Goal: Task Accomplishment & Management: Manage account settings

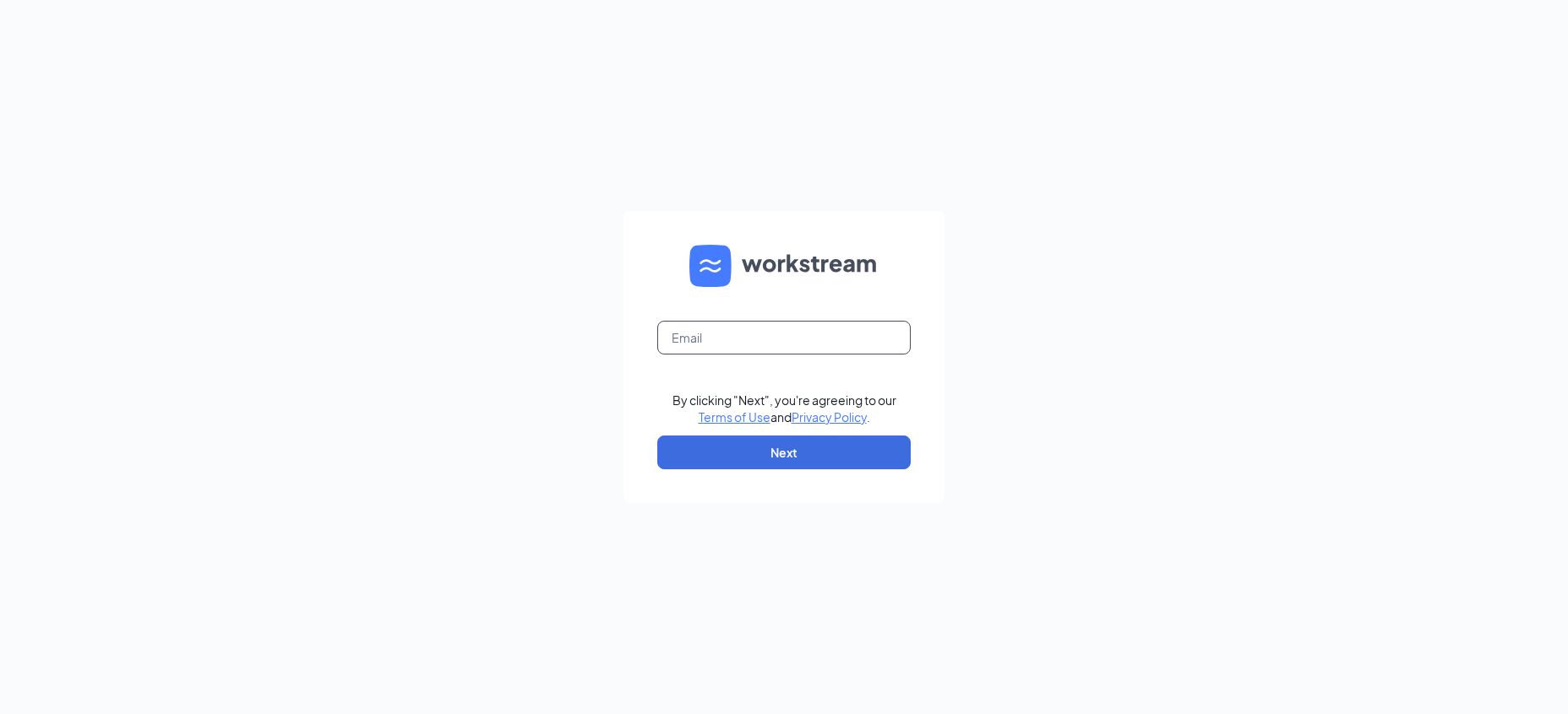
type input "[EMAIL_ADDRESS][DOMAIN_NAME]"
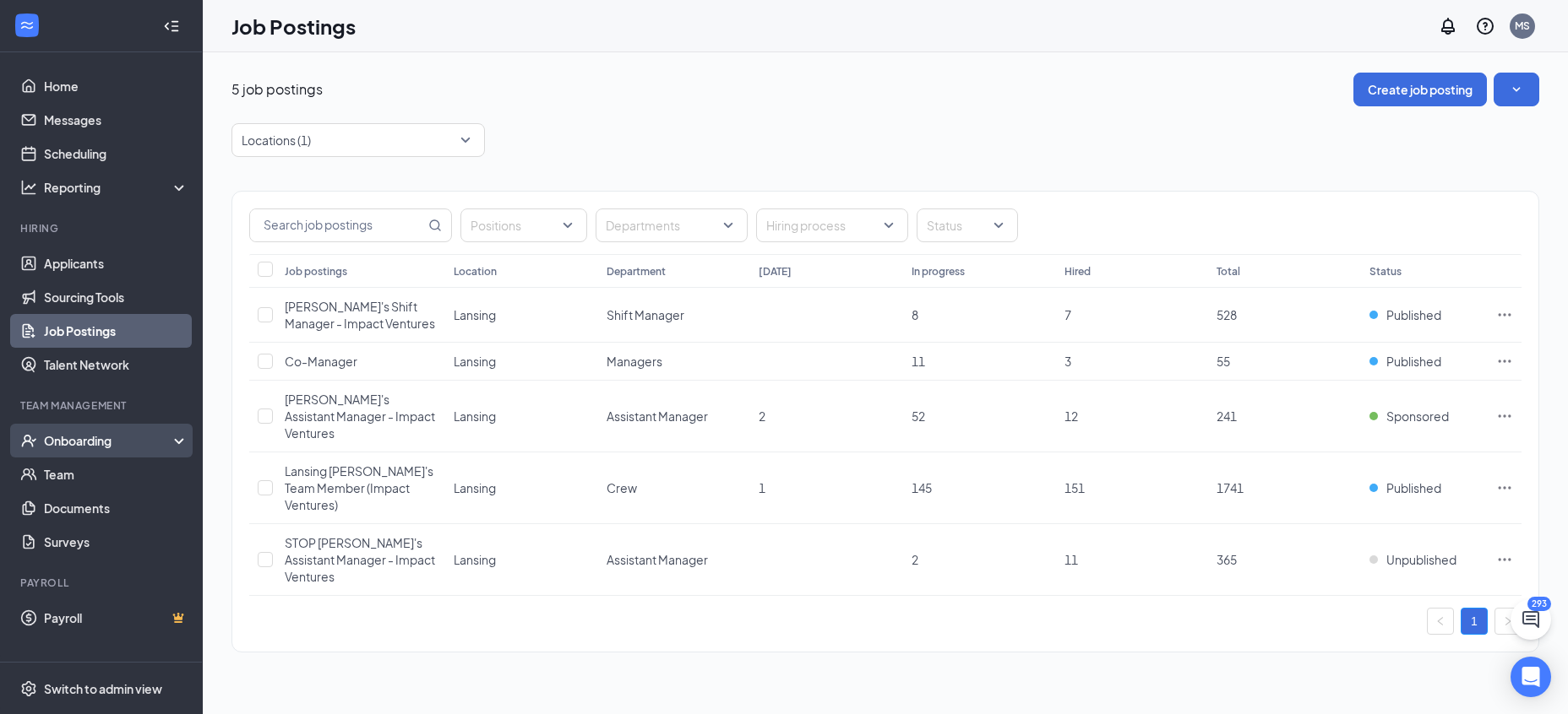
click at [87, 440] on div "Onboarding" at bounding box center [109, 441] width 130 height 17
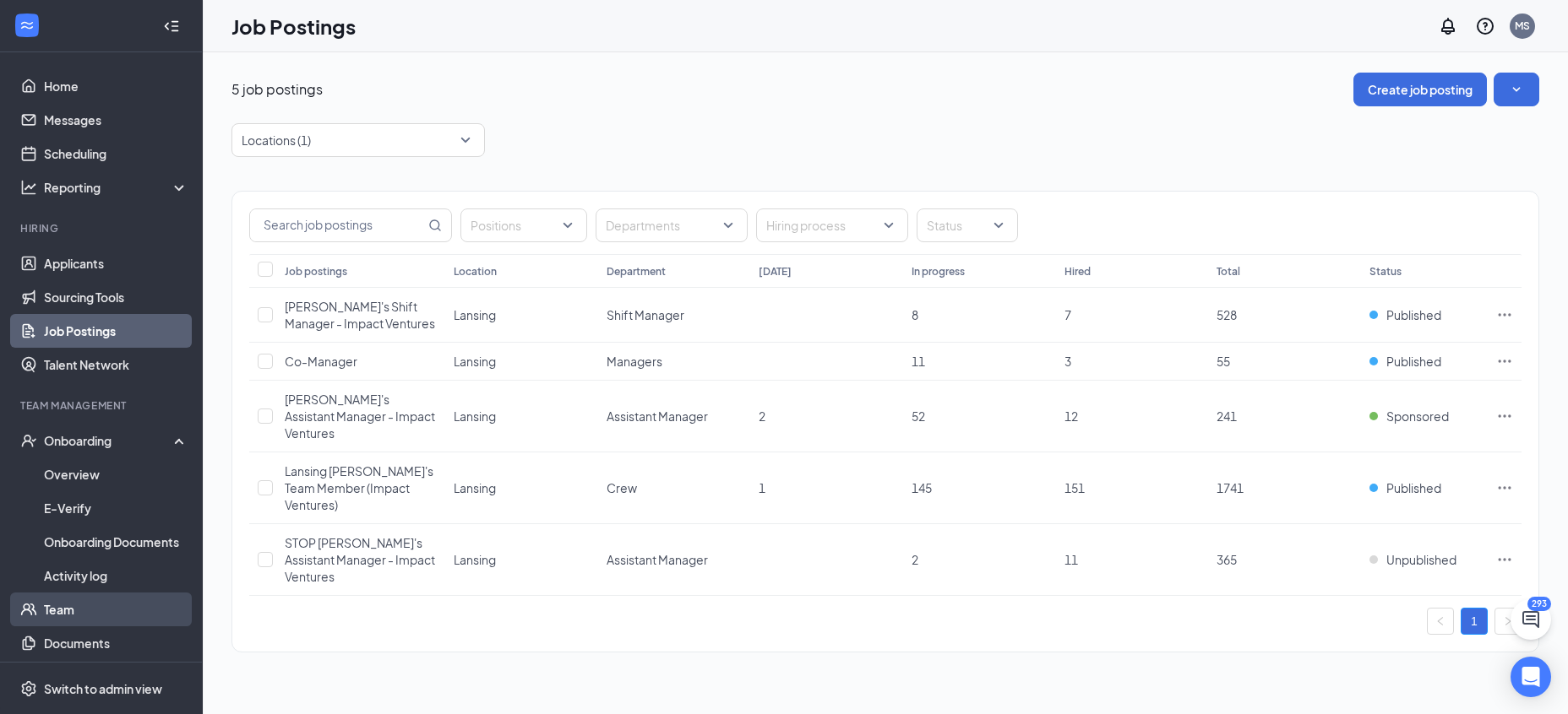
click at [75, 595] on link "Team" at bounding box center [116, 609] width 145 height 34
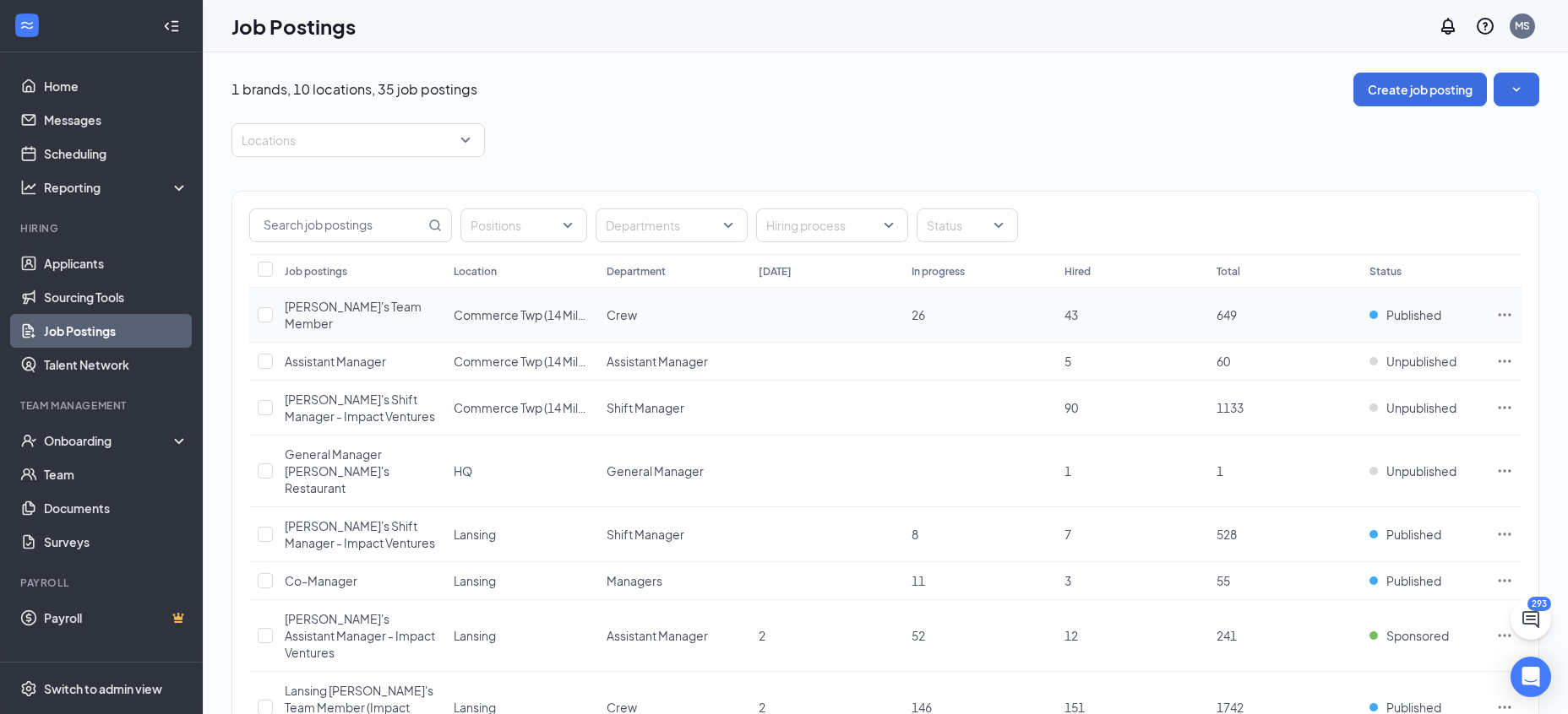
click at [1510, 314] on icon "Ellipses" at bounding box center [1505, 315] width 13 height 3
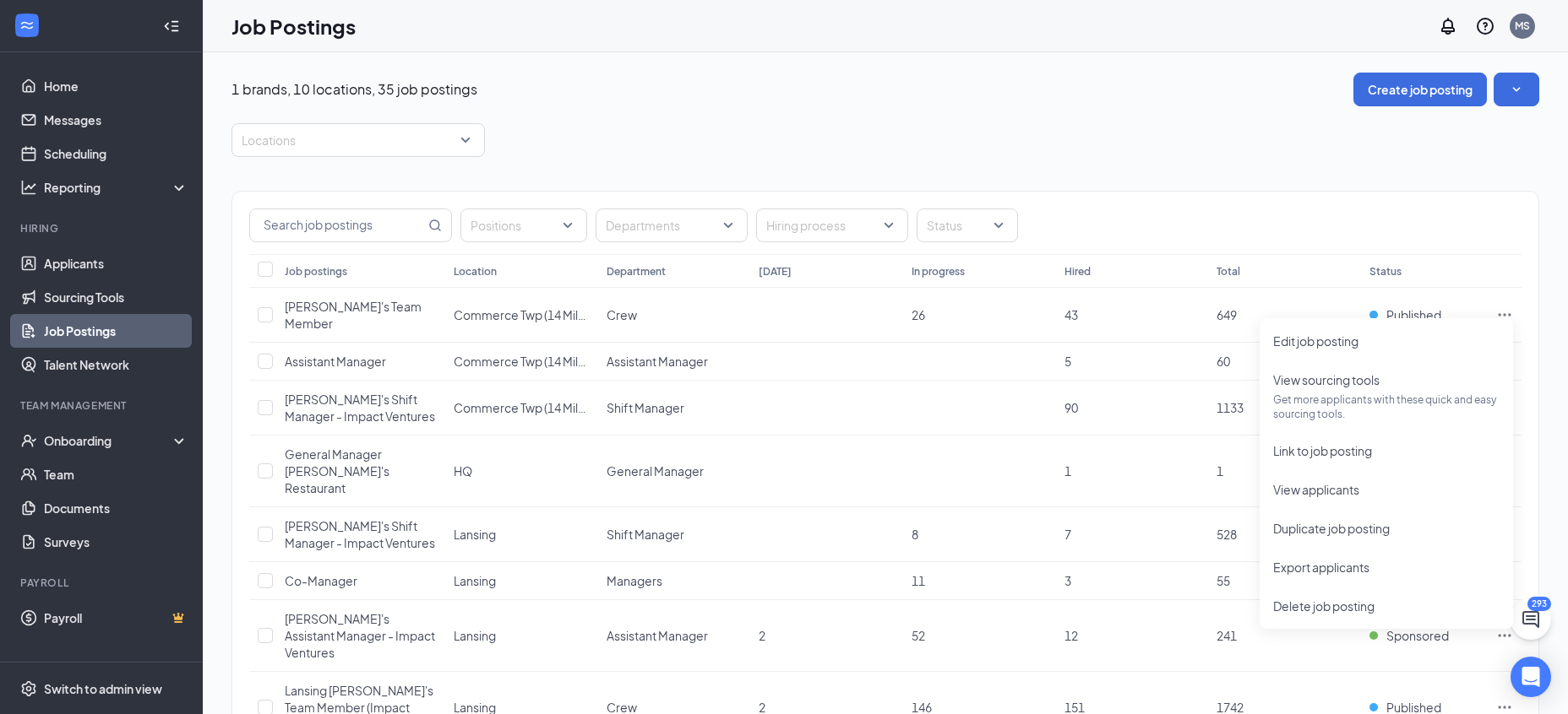
click at [962, 124] on div "Locations" at bounding box center [885, 140] width 1308 height 34
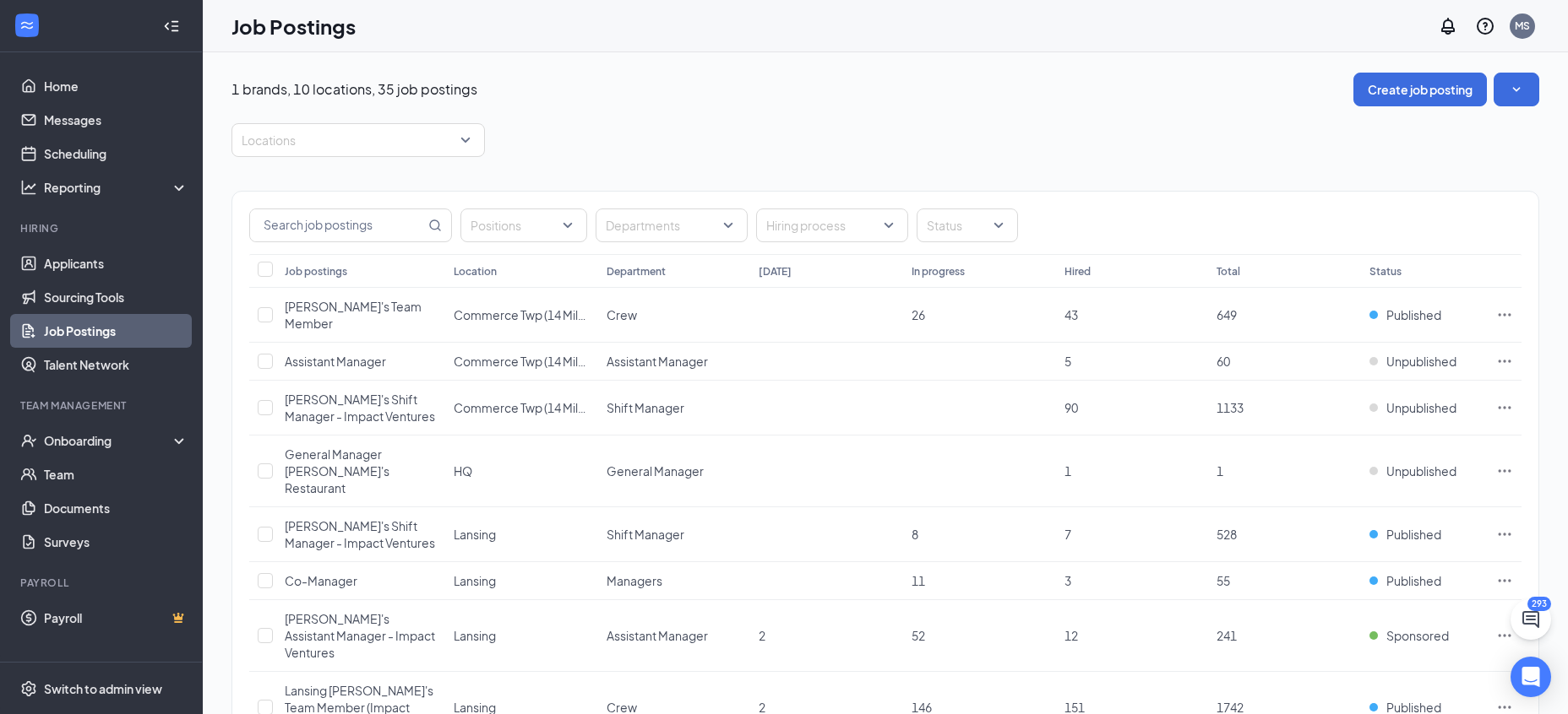
drag, startPoint x: 1272, startPoint y: 176, endPoint x: 1058, endPoint y: 213, distance: 217.2
click at [108, 443] on div "Onboarding" at bounding box center [109, 441] width 130 height 17
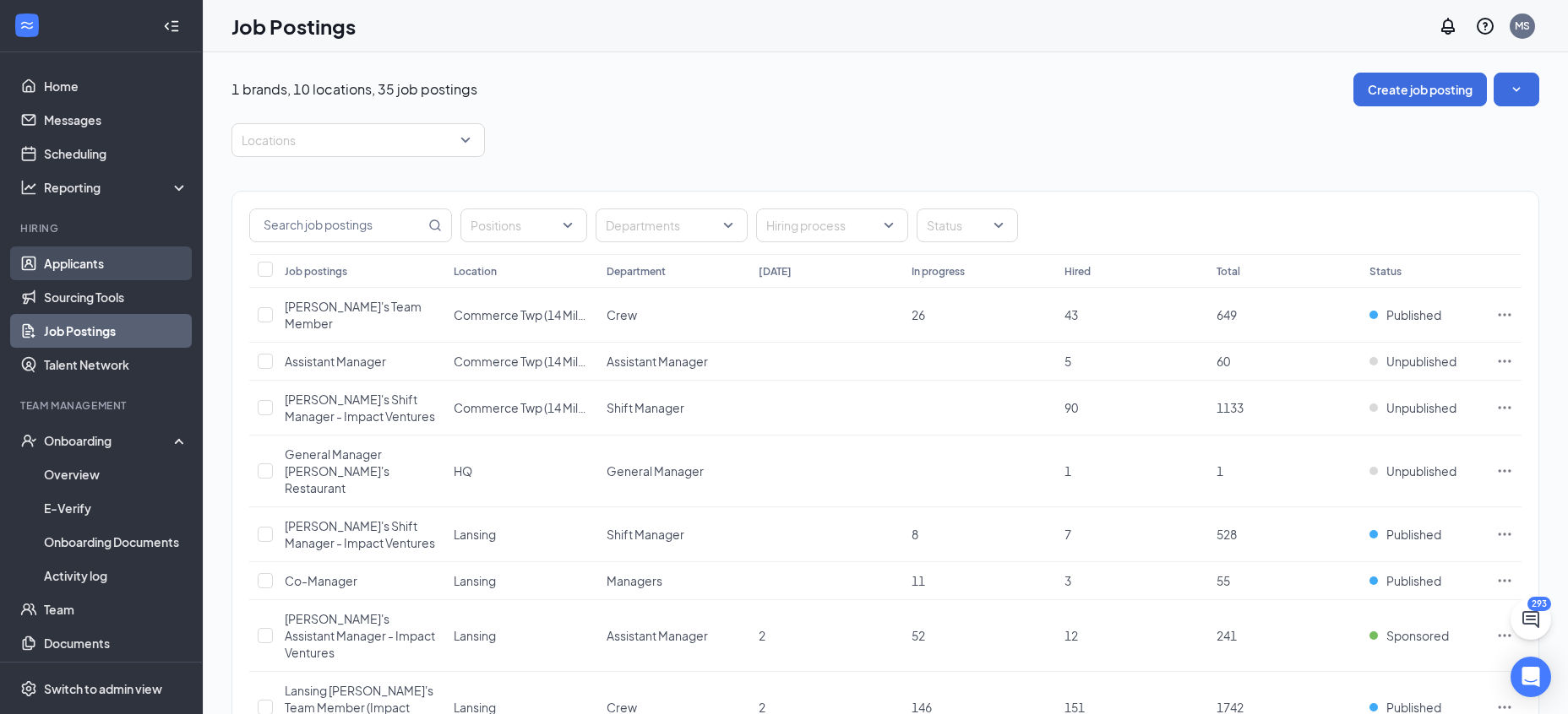
click at [82, 265] on link "Applicants" at bounding box center [116, 263] width 145 height 34
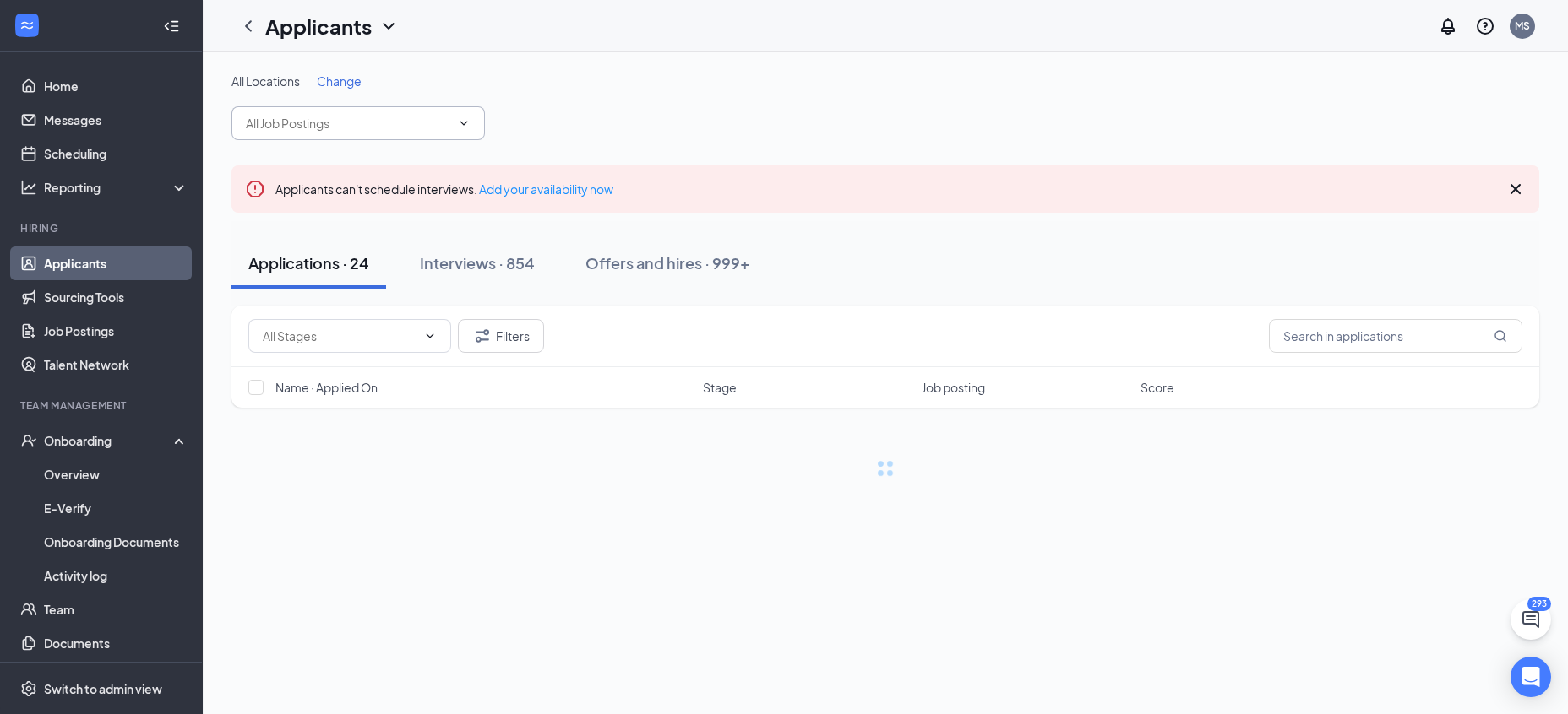
click at [366, 133] on span at bounding box center [357, 123] width 253 height 34
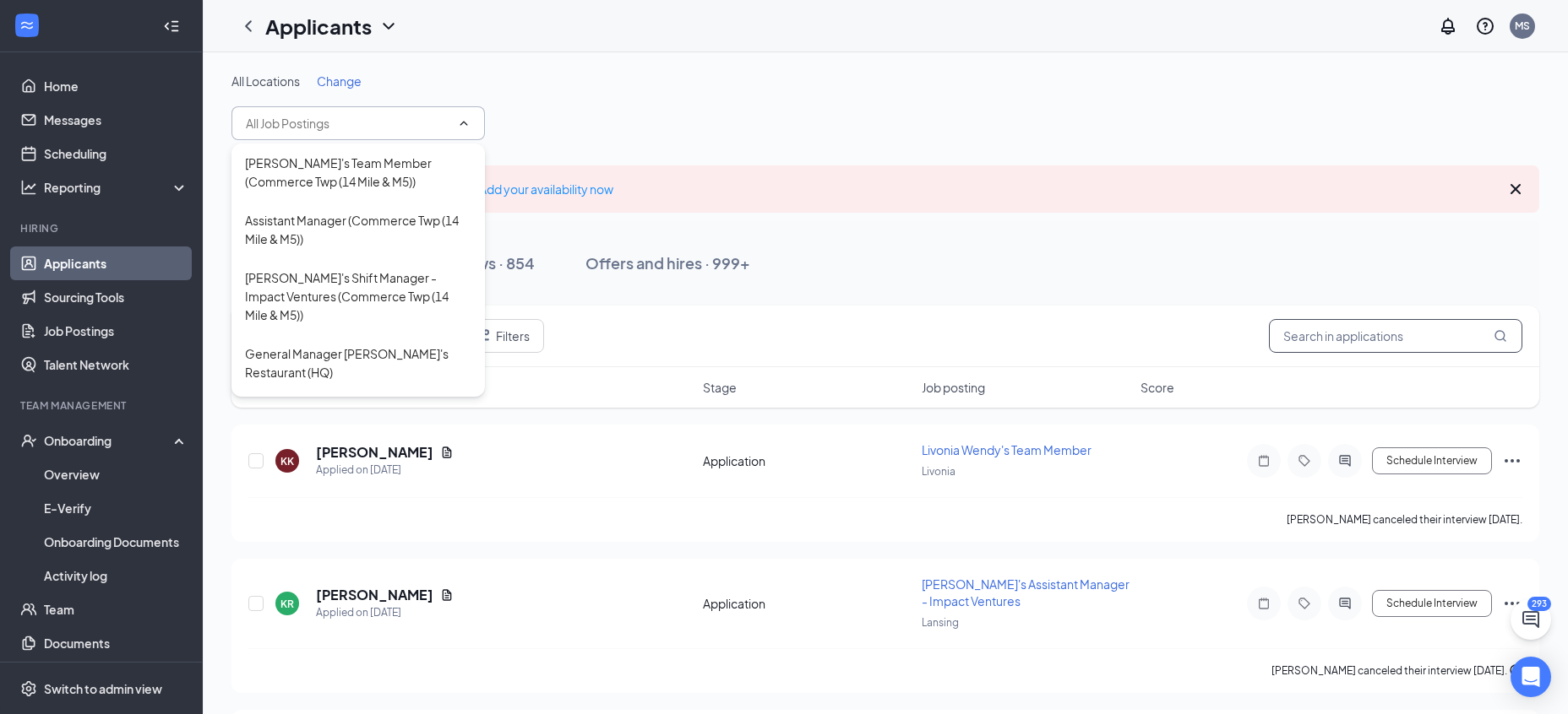
click at [1403, 347] on input "text" at bounding box center [1396, 336] width 253 height 34
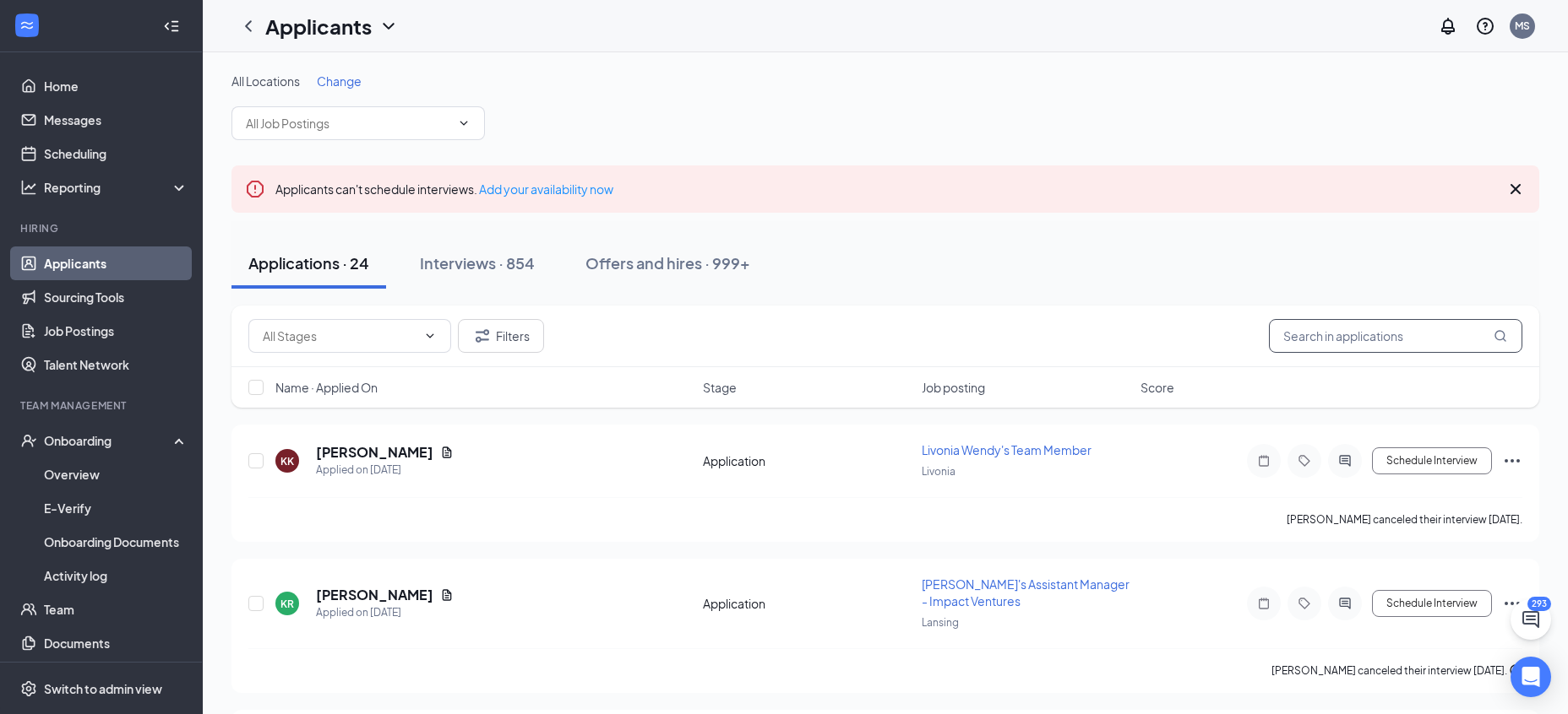
type input "c"
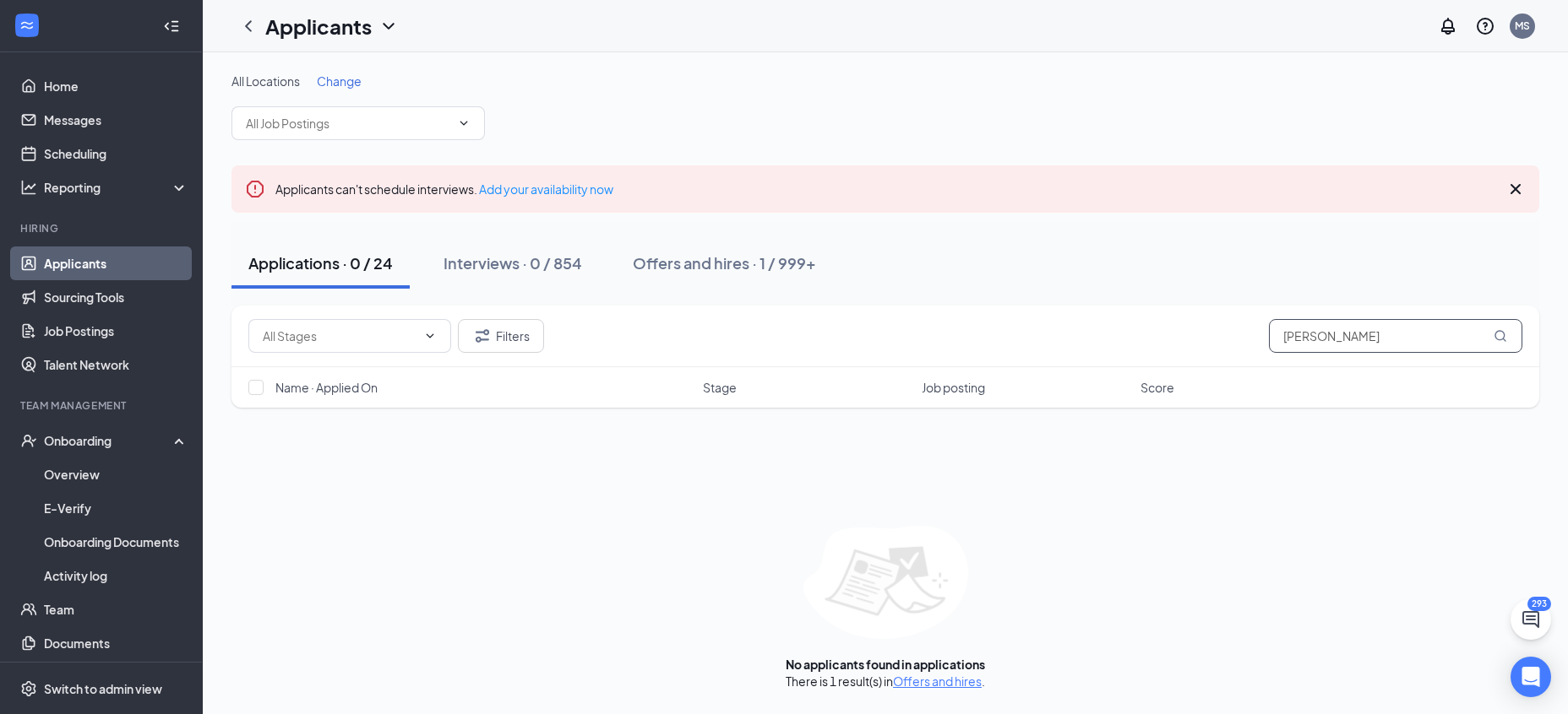
type input "cassandra"
click at [1116, 273] on div "Applications · 0 / 24 Interviews · 0 / 854 Offers and hires · 1 / 999+" at bounding box center [885, 263] width 1308 height 51
click at [744, 271] on div "Offers and hires · 1 / 999+" at bounding box center [724, 262] width 183 height 21
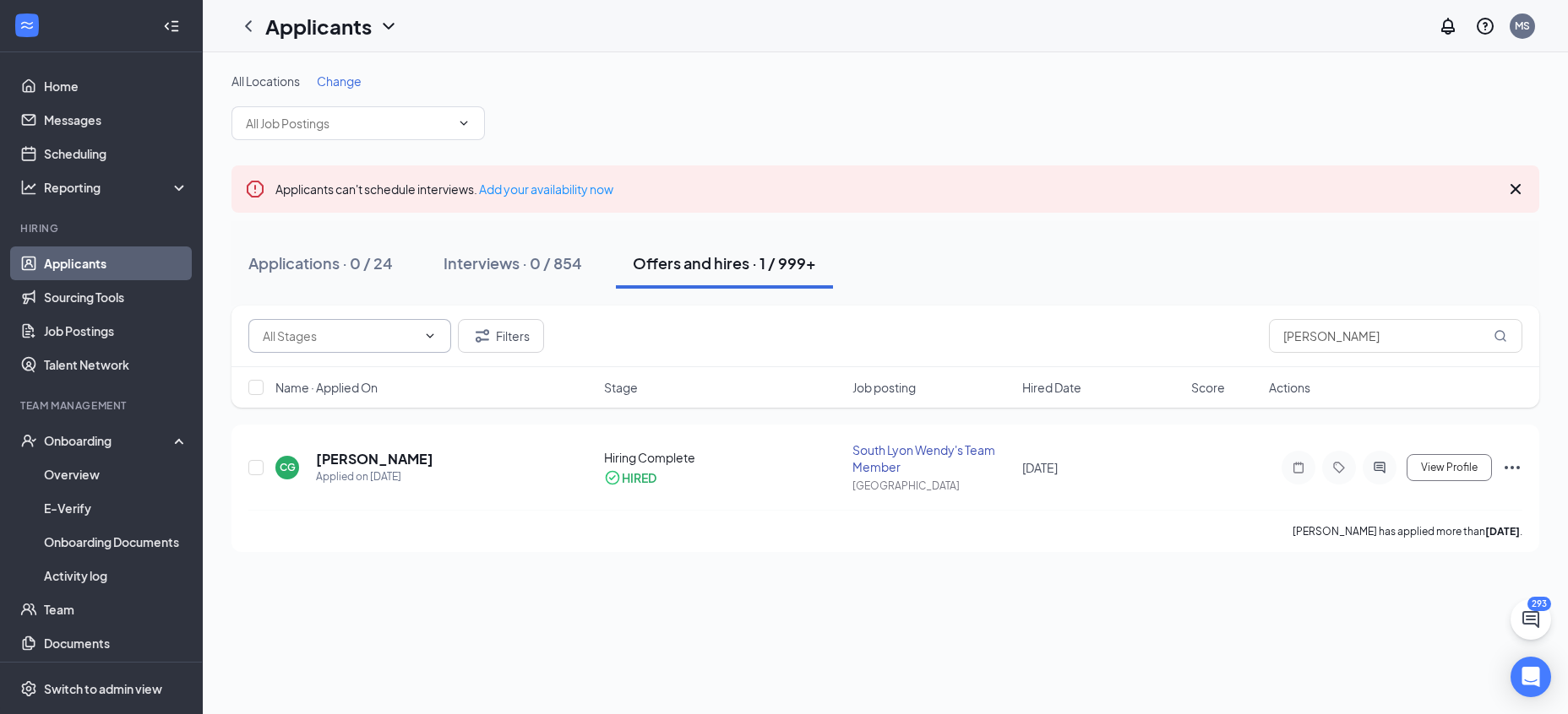
drag, startPoint x: 456, startPoint y: 335, endPoint x: 440, endPoint y: 335, distance: 16.0
click at [455, 335] on div "Filters" at bounding box center [396, 336] width 296 height 34
click at [440, 335] on span at bounding box center [350, 336] width 203 height 34
click at [512, 338] on button "Filters" at bounding box center [501, 336] width 87 height 34
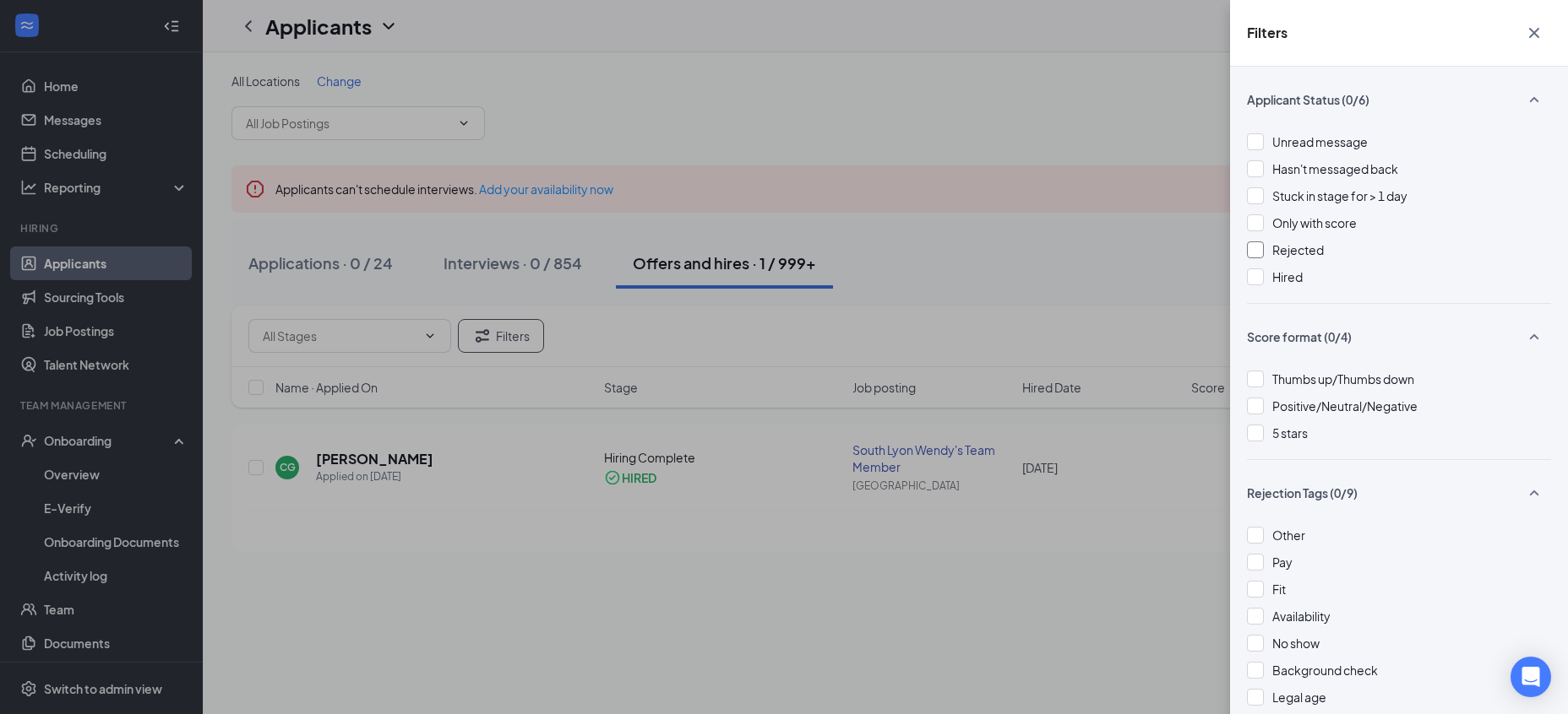
click at [1321, 249] on span "Rejected" at bounding box center [1298, 249] width 52 height 16
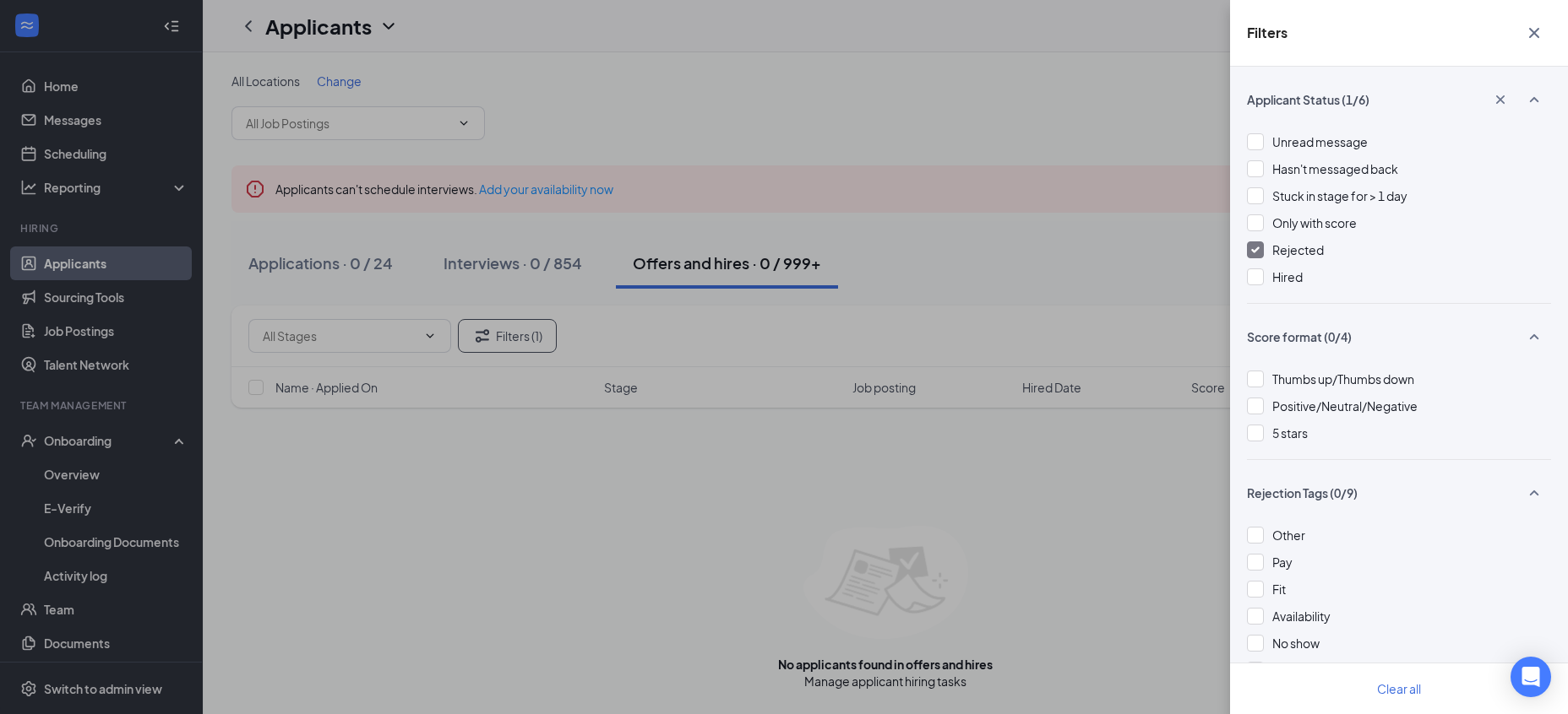
click at [1321, 249] on span "Rejected" at bounding box center [1298, 249] width 52 height 16
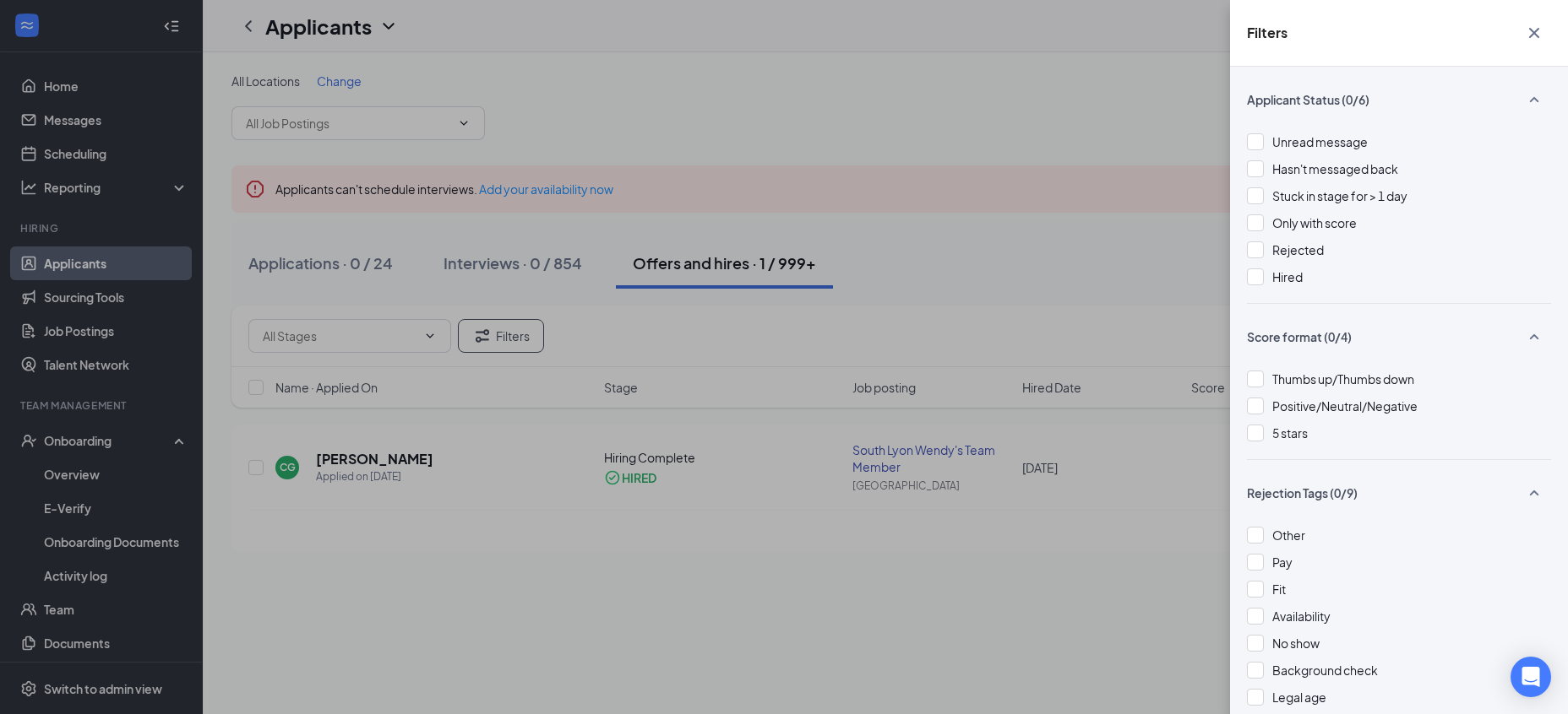
click at [1536, 29] on icon "Cross" at bounding box center [1535, 33] width 20 height 20
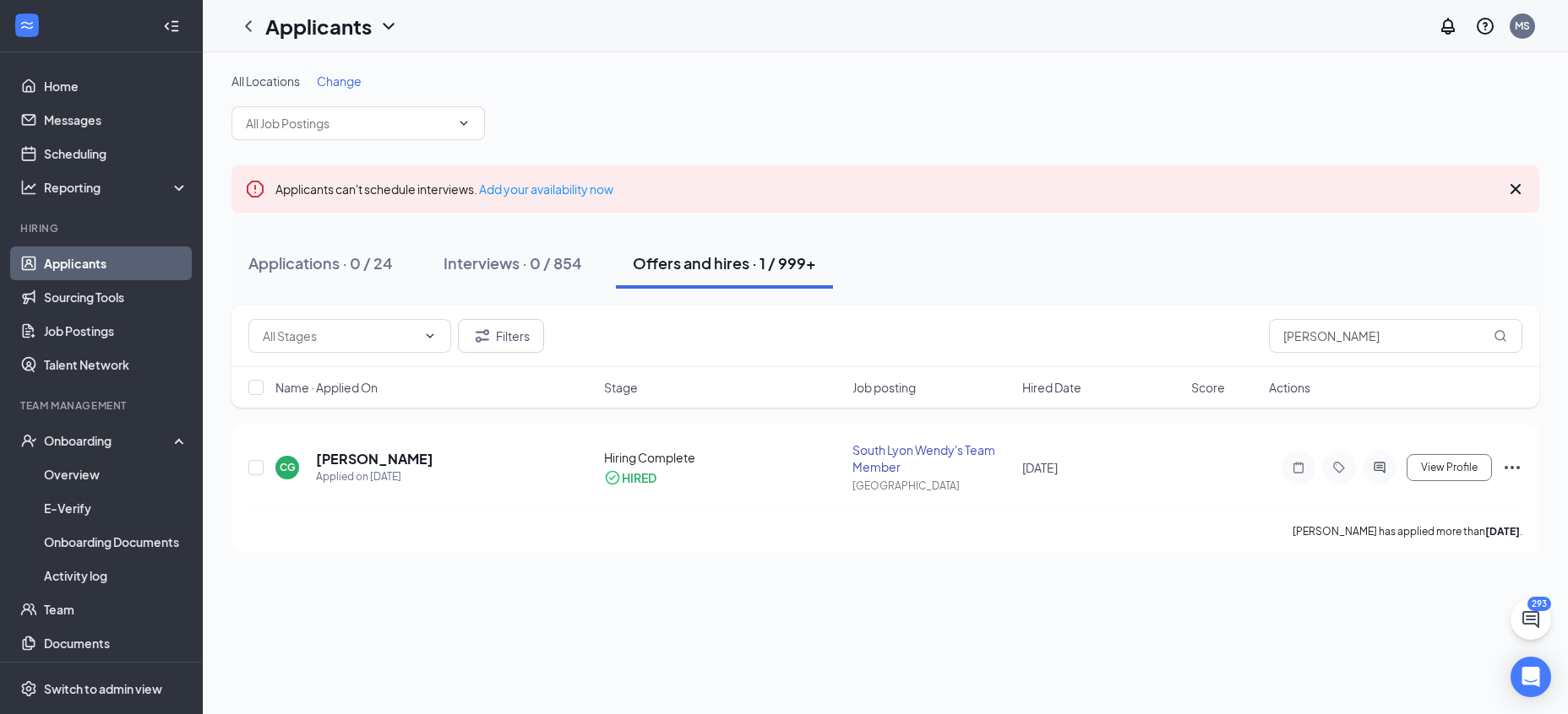
click at [1520, 189] on icon "Cross" at bounding box center [1516, 190] width 20 height 20
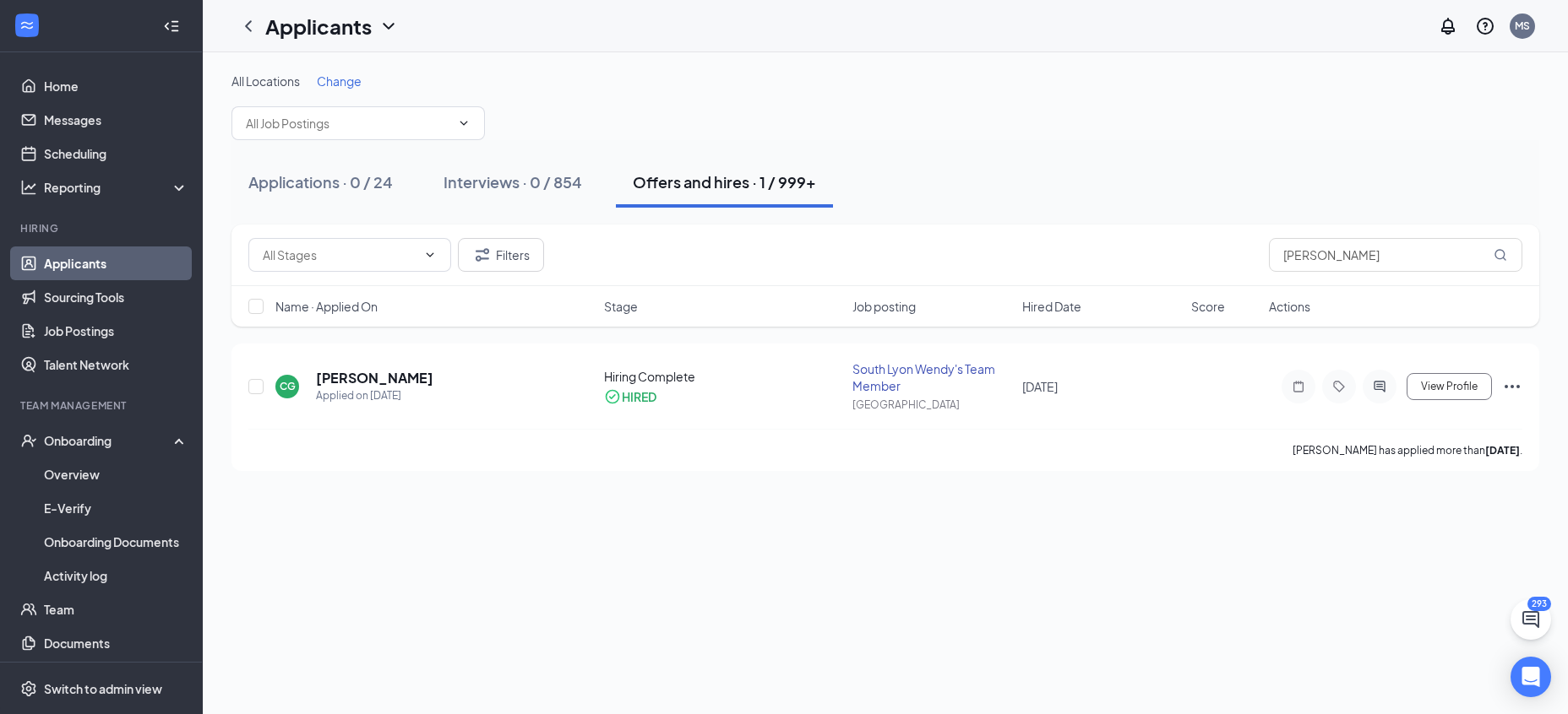
click at [1454, 179] on div "Applications · 0 / 24 Interviews · 0 / 854 Offers and hires · 1 / 999+" at bounding box center [885, 182] width 1308 height 51
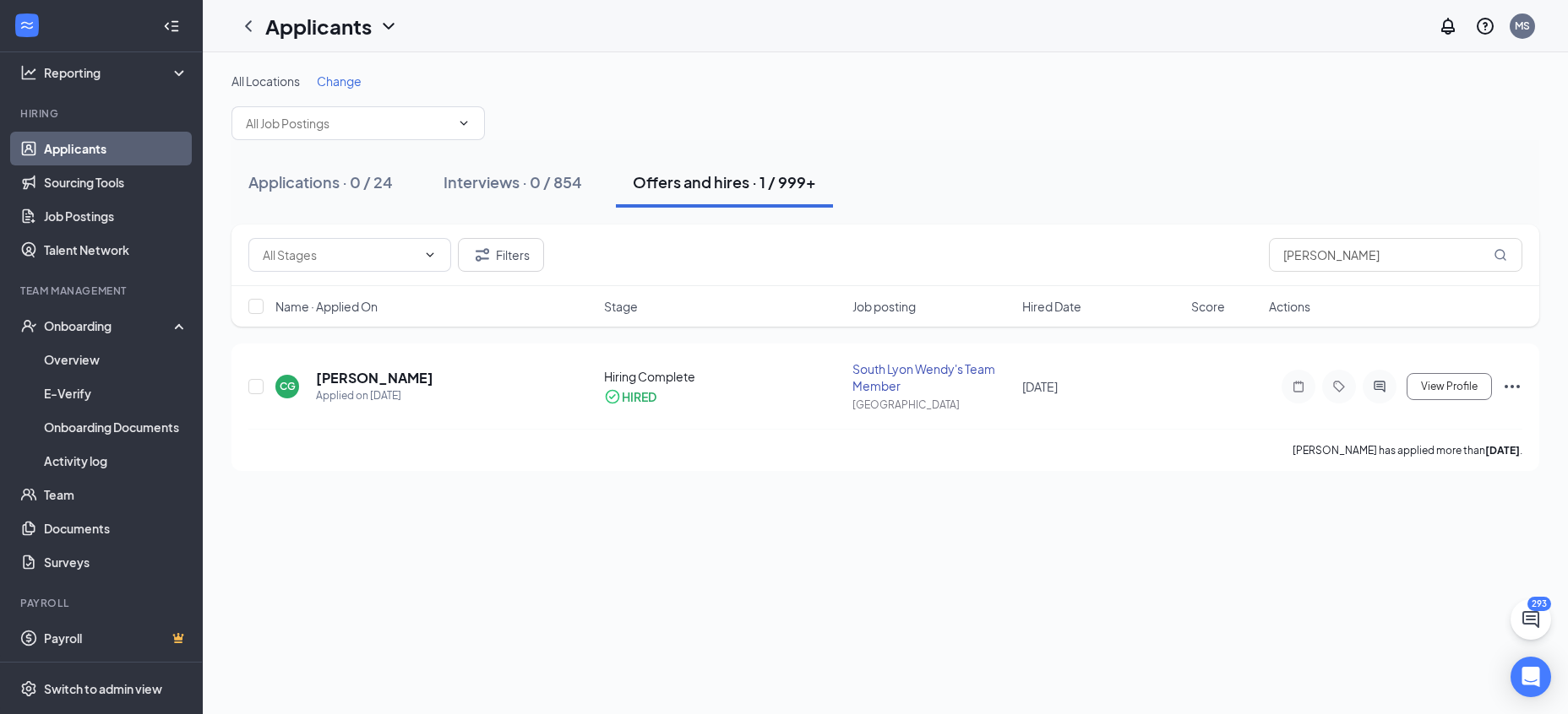
click at [268, 616] on div "All Locations Change Applications · 0 / 24 Interviews · 0 / 854 Offers and hire…" at bounding box center [885, 384] width 1365 height 662
click at [267, 616] on div "All Locations Change Applications · 0 / 24 Interviews · 0 / 854 Offers and hire…" at bounding box center [885, 384] width 1365 height 662
click at [252, 583] on div "All Locations Change Applications · 0 / 24 Interviews · 0 / 854 Offers and hire…" at bounding box center [885, 384] width 1365 height 662
click at [241, 562] on div "All Locations Change Applications · 0 / 24 Interviews · 0 / 854 Offers and hire…" at bounding box center [885, 384] width 1365 height 662
click at [238, 546] on div "All Locations Change Applications · 0 / 24 Interviews · 0 / 854 Offers and hire…" at bounding box center [885, 384] width 1365 height 662
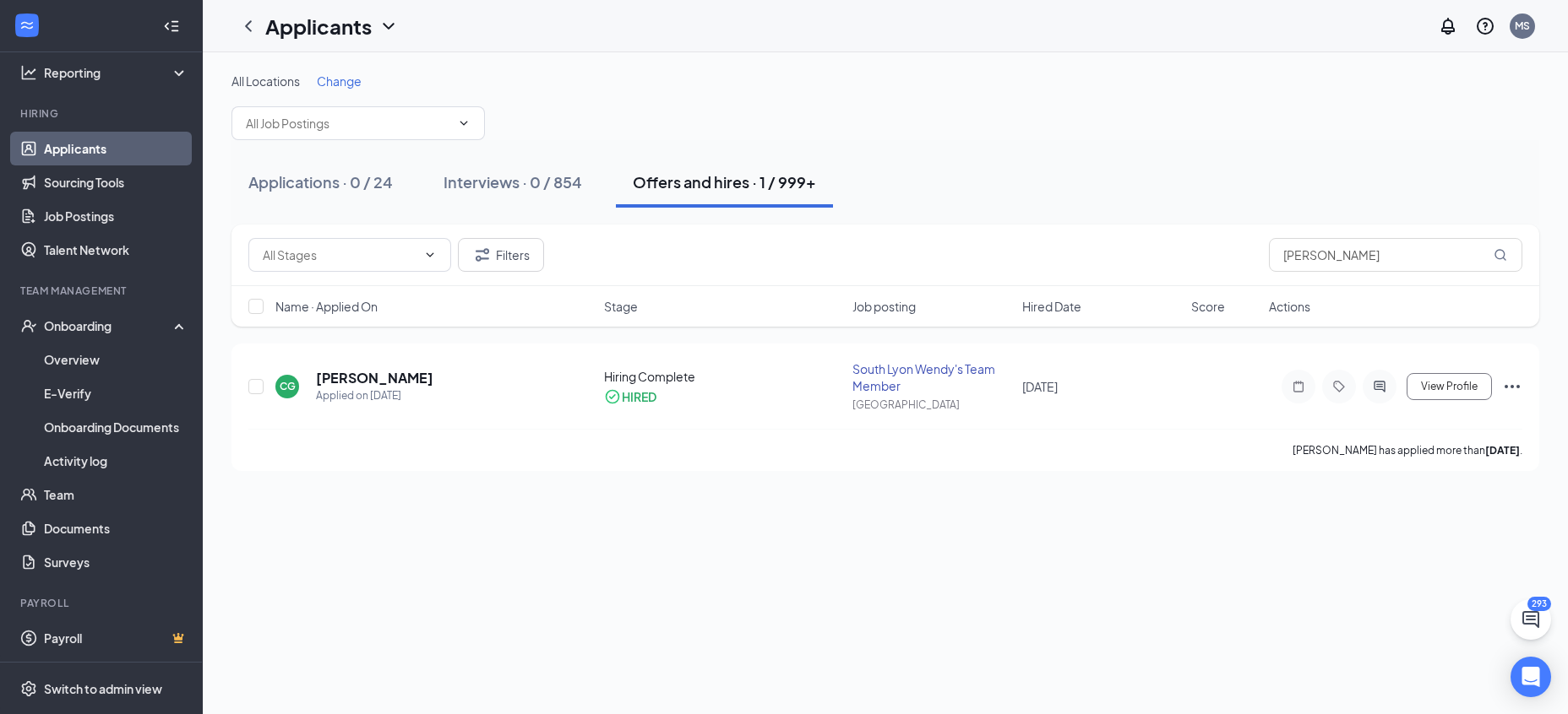
click at [888, 104] on div "All Locations Change" at bounding box center [885, 106] width 1308 height 67
click at [1531, 685] on icon "Open Intercom Messenger" at bounding box center [1531, 677] width 22 height 22
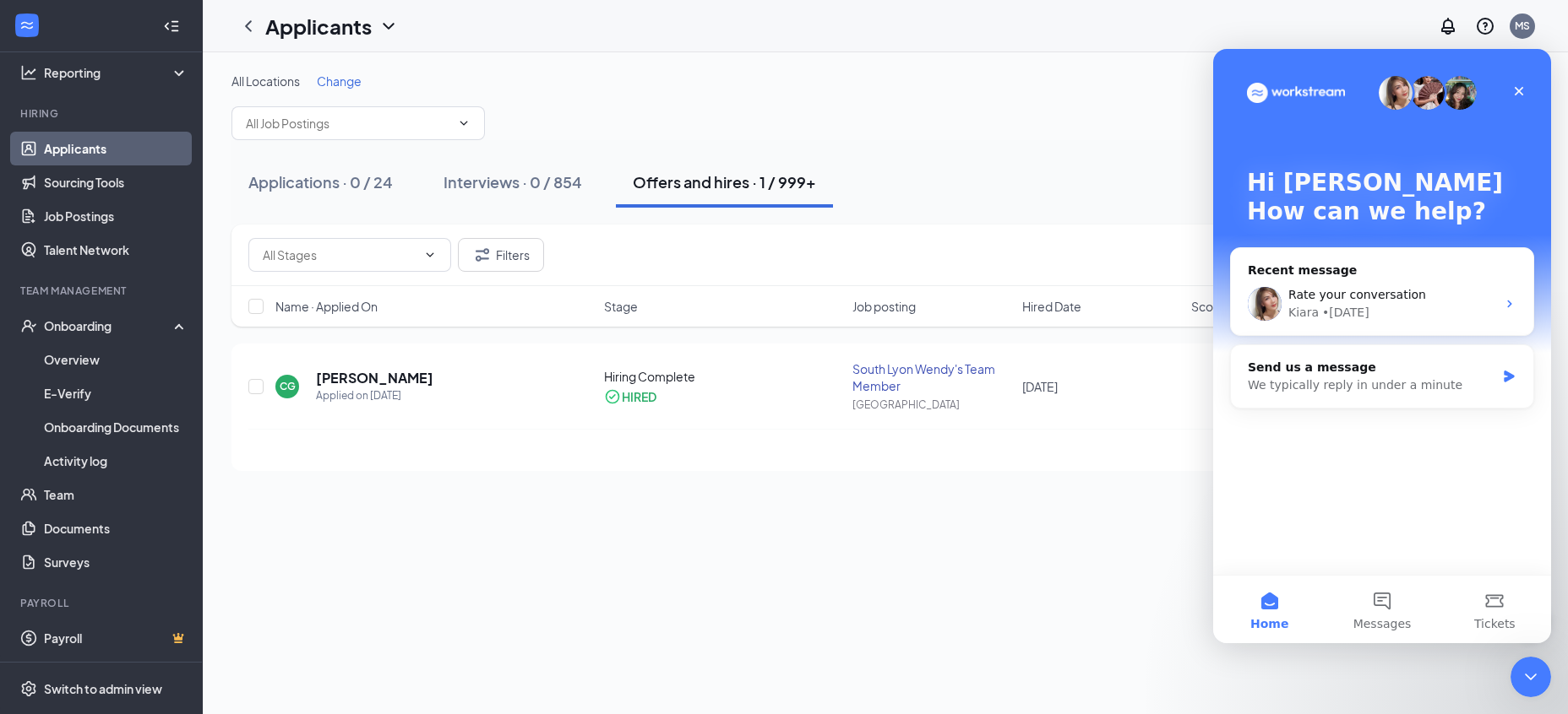
scroll to position [0, 0]
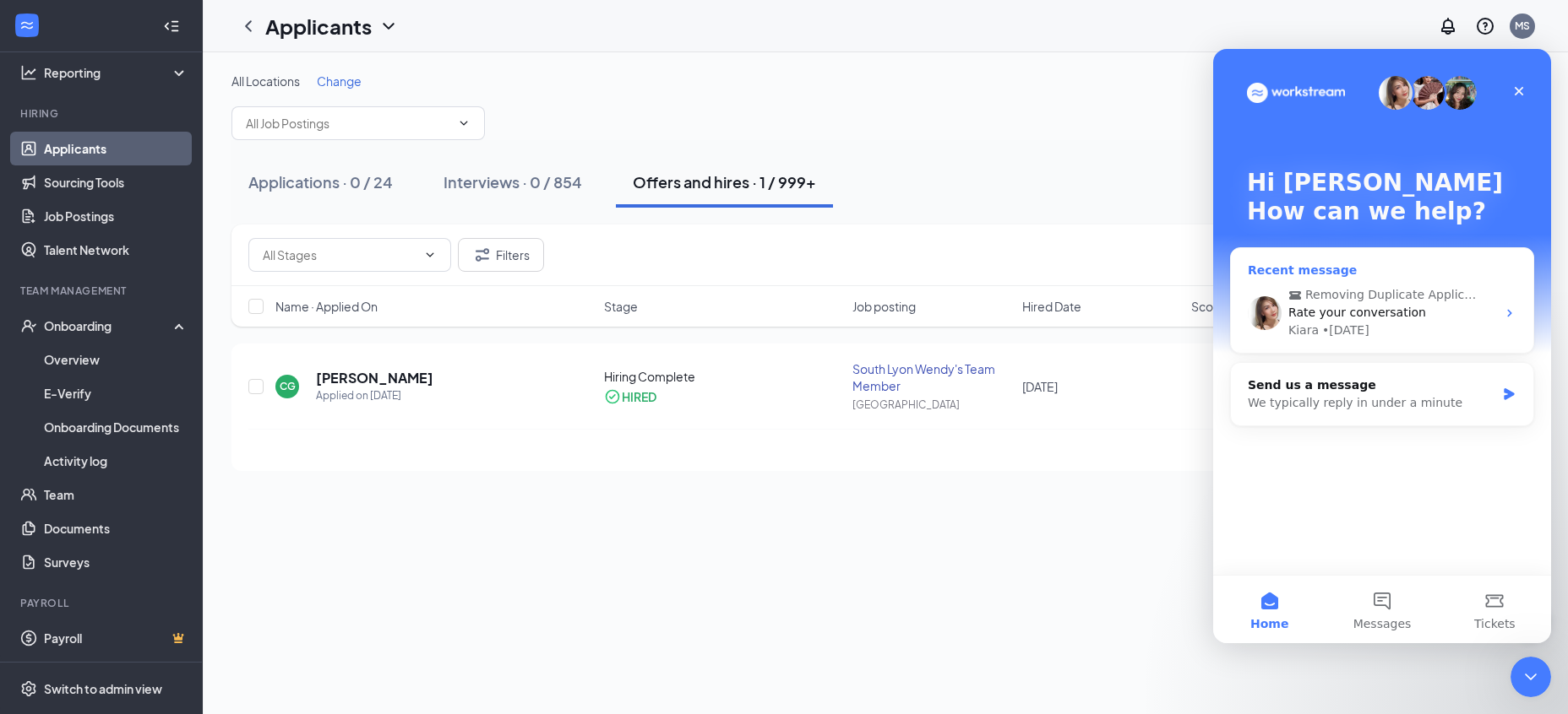
click at [1445, 327] on div "Kiara • 5d ago" at bounding box center [1393, 330] width 208 height 17
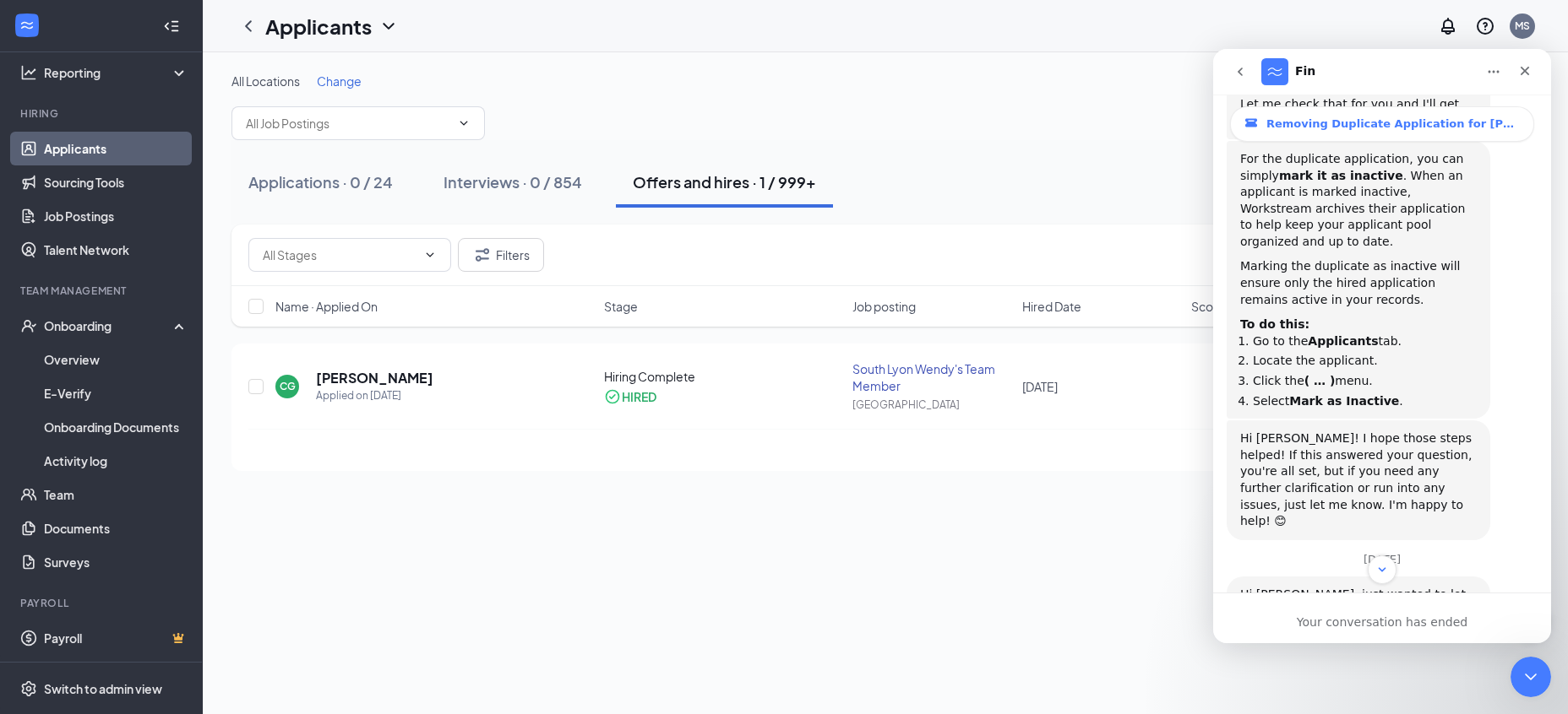
scroll to position [462, 0]
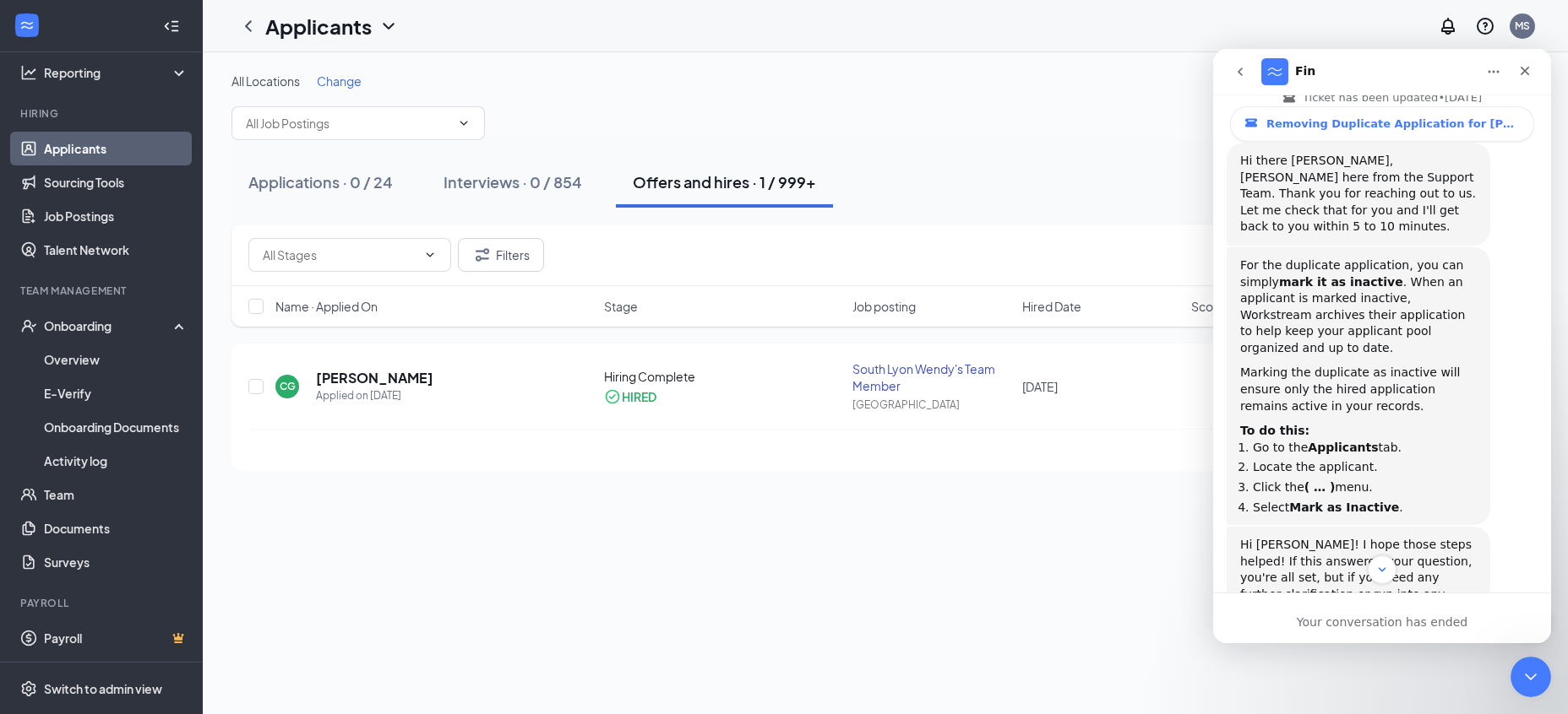
click at [1427, 423] on div "To do this:" at bounding box center [1358, 432] width 237 height 17
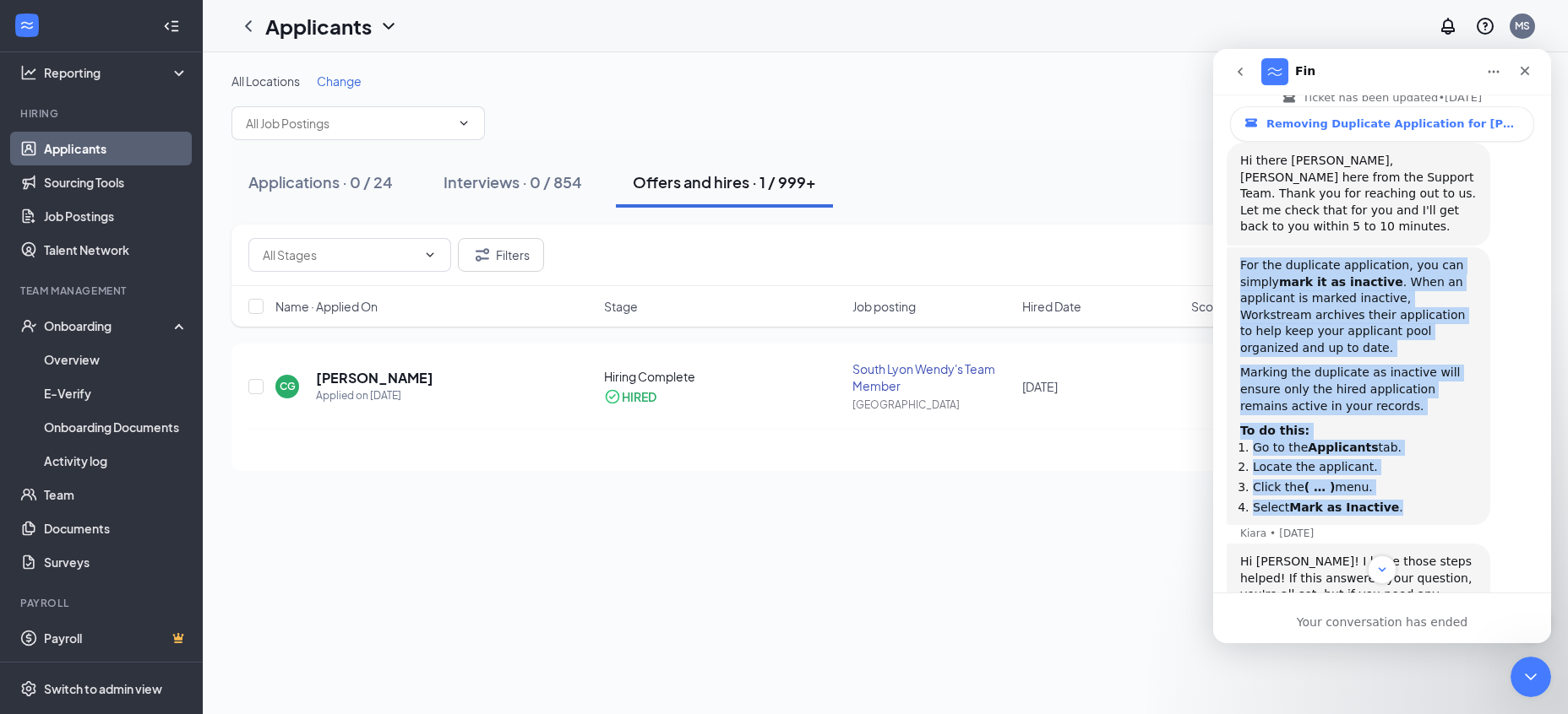
drag, startPoint x: 1386, startPoint y: 468, endPoint x: 1232, endPoint y: 219, distance: 292.8
click at [1232, 248] on div "For the duplicate application, you can simply mark it as inactive . When an app…" at bounding box center [1359, 386] width 263 height 278
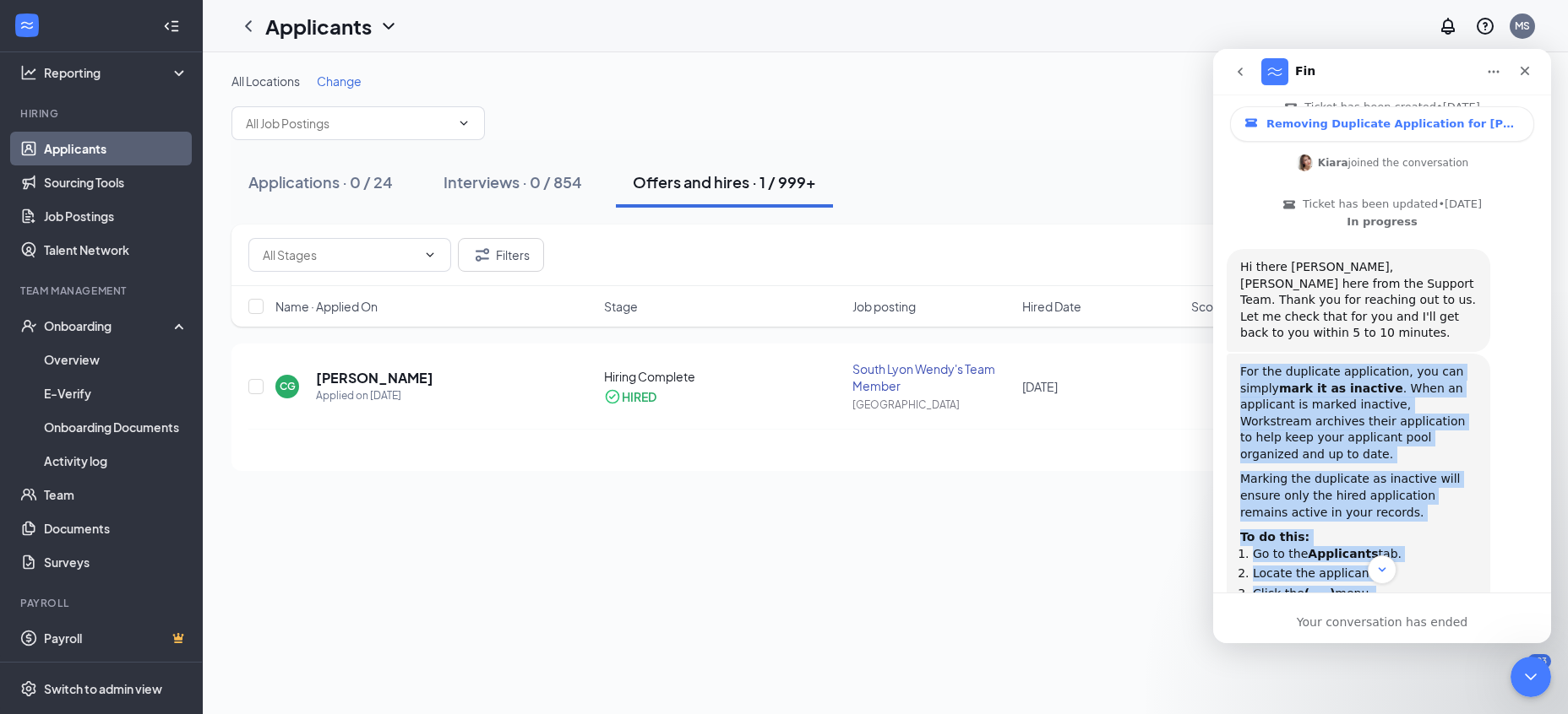
copy div "For the duplicate application, you can simply mark it as inactive . When an app…"
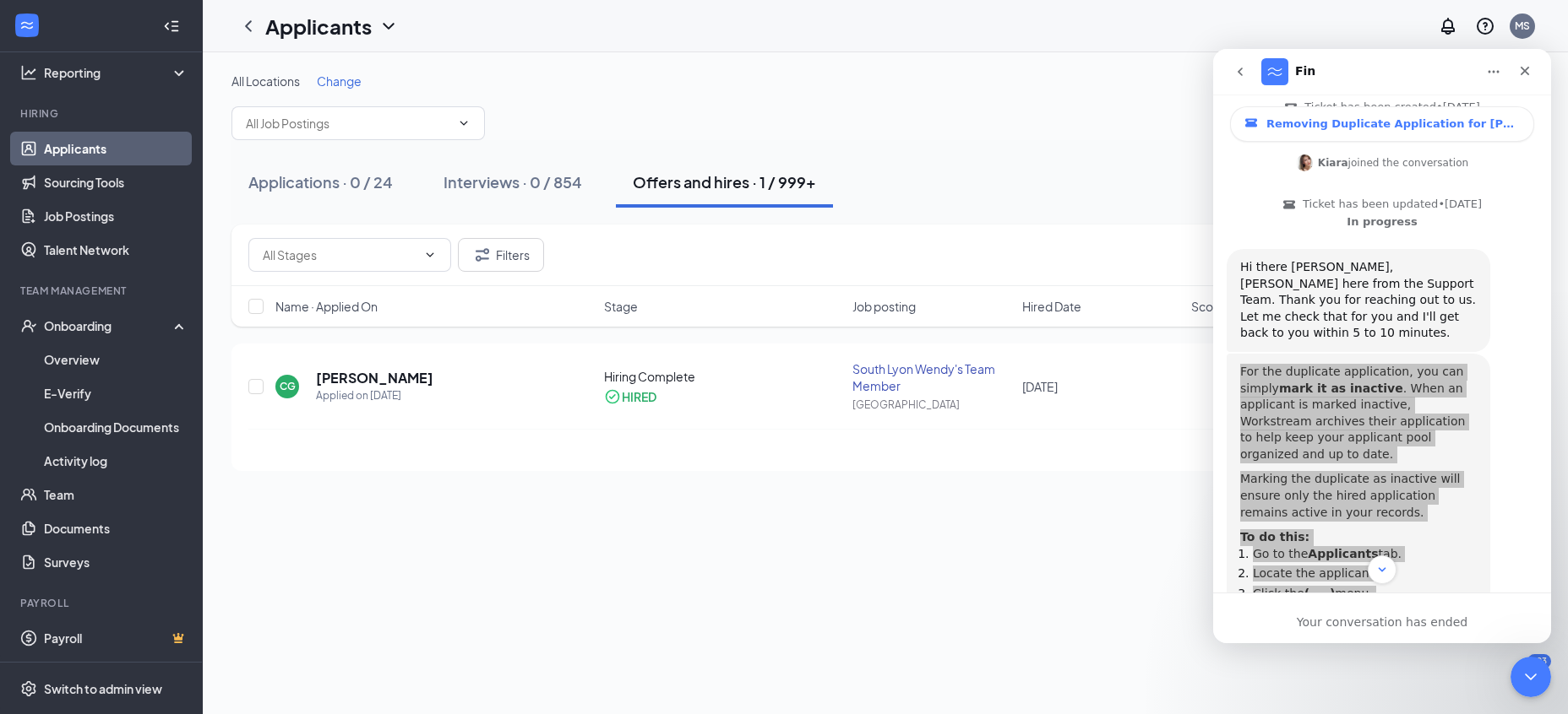
click at [1091, 607] on div "All Locations Change Applications · 0 / 24 Interviews · 0 / 854 Offers and hire…" at bounding box center [885, 384] width 1365 height 662
